Goal: Navigation & Orientation: Find specific page/section

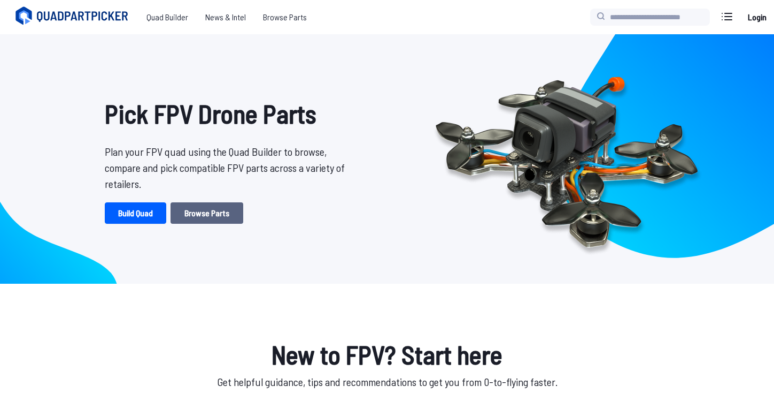
click at [201, 217] on link "Browse Parts" at bounding box center [207, 212] width 73 height 21
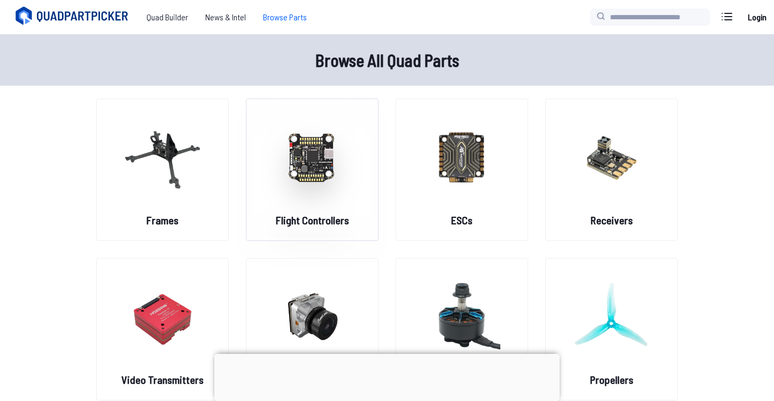
click at [320, 199] on img at bounding box center [312, 157] width 77 height 94
click at [306, 165] on img at bounding box center [312, 157] width 77 height 94
click at [320, 226] on h2 "Flight Controllers" at bounding box center [312, 219] width 73 height 15
click at [167, 204] on figure at bounding box center [163, 155] width 120 height 113
click at [169, 192] on img at bounding box center [162, 157] width 77 height 94
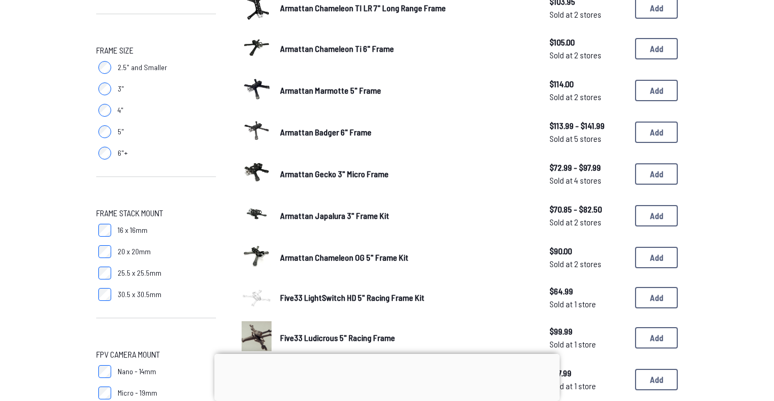
scroll to position [751, 0]
